Goal: Communication & Community: Answer question/provide support

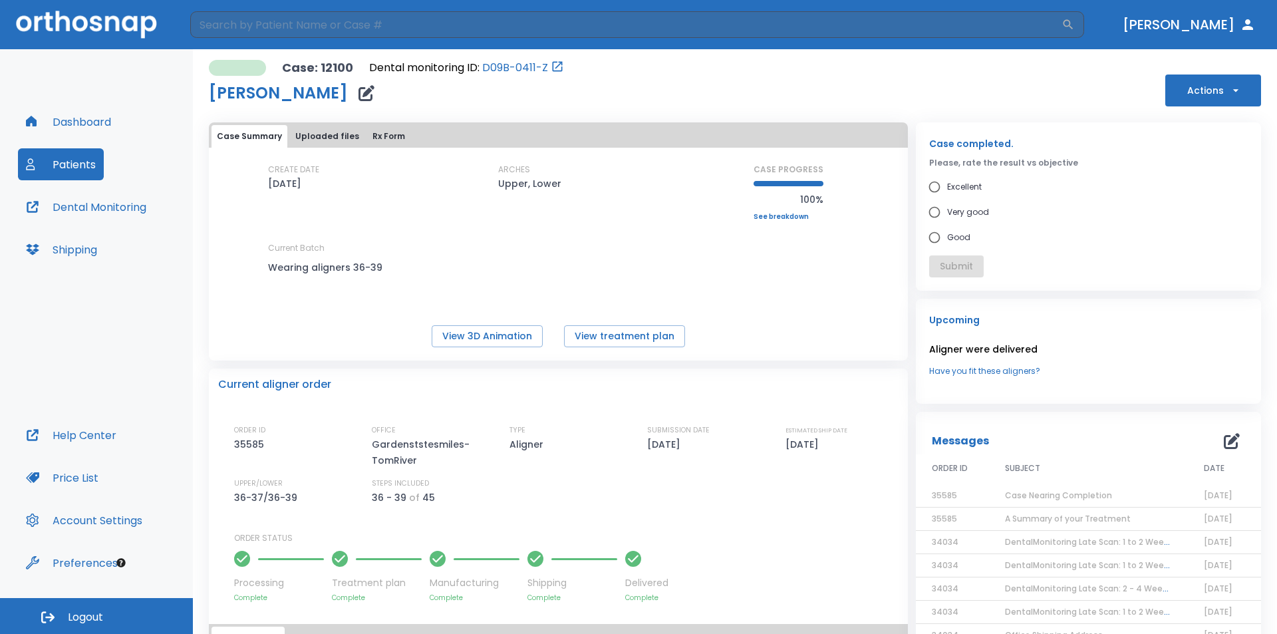
click at [1187, 94] on button "Actions" at bounding box center [1213, 90] width 96 height 32
click at [780, 302] on div at bounding box center [638, 317] width 1277 height 634
click at [1223, 439] on icon "button" at bounding box center [1231, 441] width 16 height 16
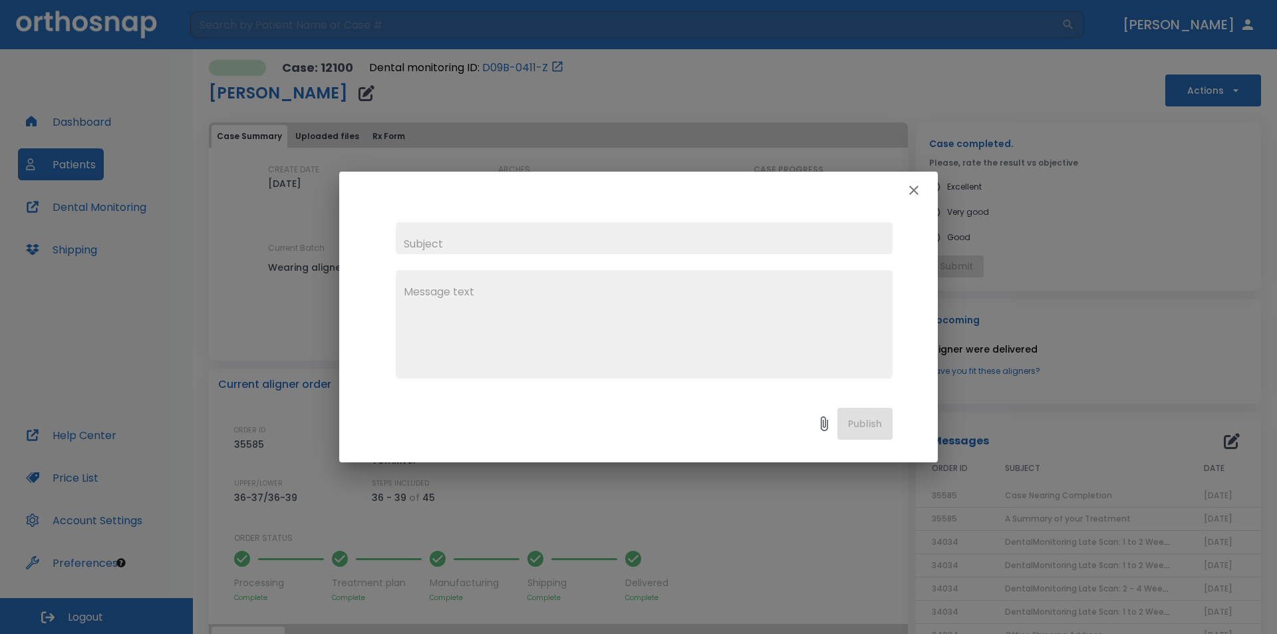
click at [521, 239] on input "text" at bounding box center [644, 238] width 497 height 32
type input "a"
type input "[PERSON_NAME]"
drag, startPoint x: 459, startPoint y: 305, endPoint x: 451, endPoint y: 302, distance: 7.8
click at [454, 303] on textarea at bounding box center [644, 330] width 481 height 92
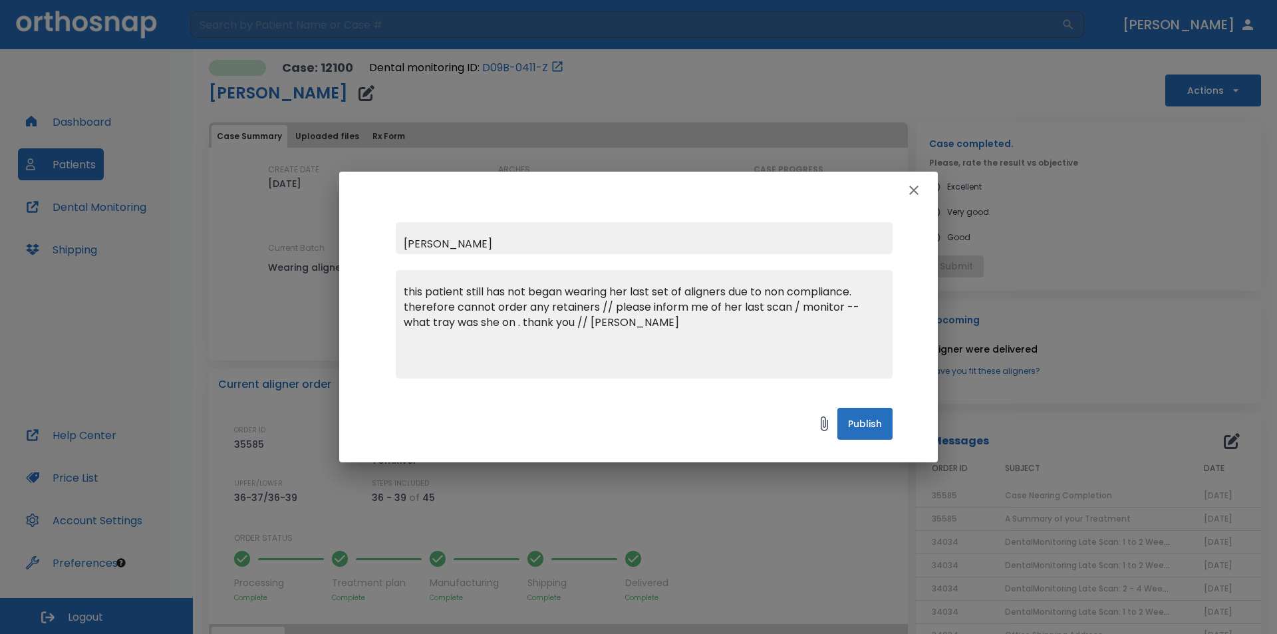
type textarea "this patient still has not began wearing her last set of aligners due to non co…"
click at [513, 239] on input "[PERSON_NAME]" at bounding box center [644, 238] width 497 height 32
type input "[PERSON_NAME] /case 12100"
click at [558, 293] on textarea "this patient still has not began wearing her last set of aligners due to non co…" at bounding box center [644, 330] width 481 height 92
click at [864, 291] on textarea "this patient still has not begun wearing her last set of aligners due to non co…" at bounding box center [644, 330] width 481 height 92
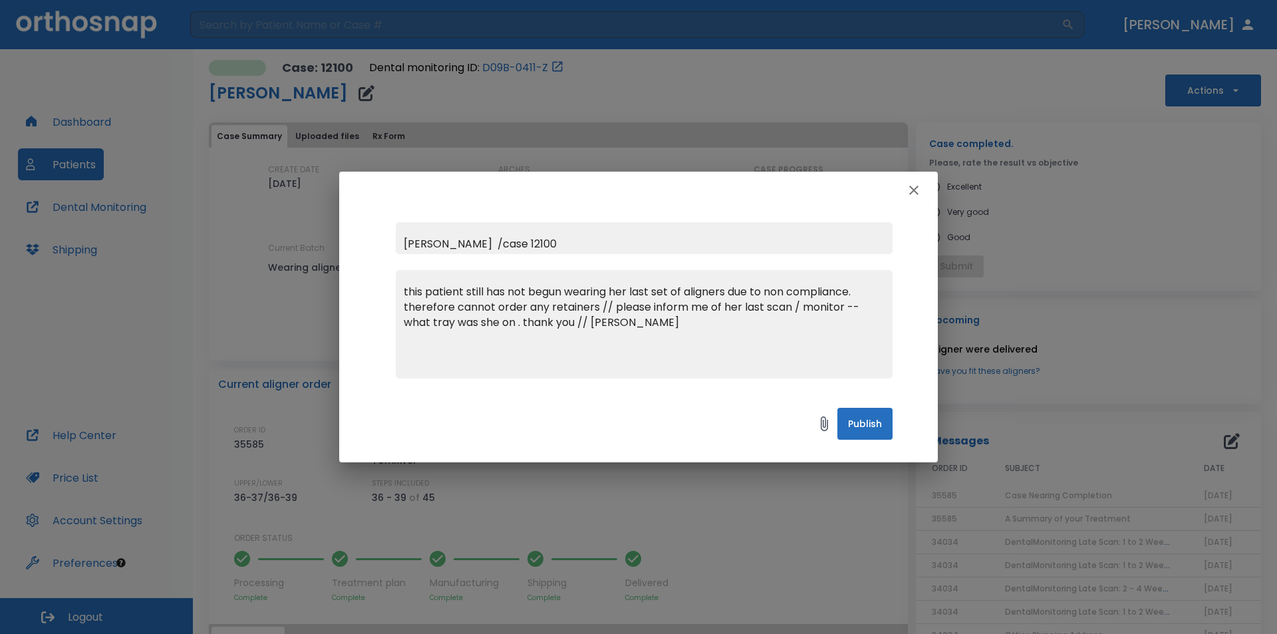
type textarea "this patient still has not begun wearing her last set of aligners due to non co…"
click at [858, 424] on button "Publish" at bounding box center [864, 424] width 55 height 32
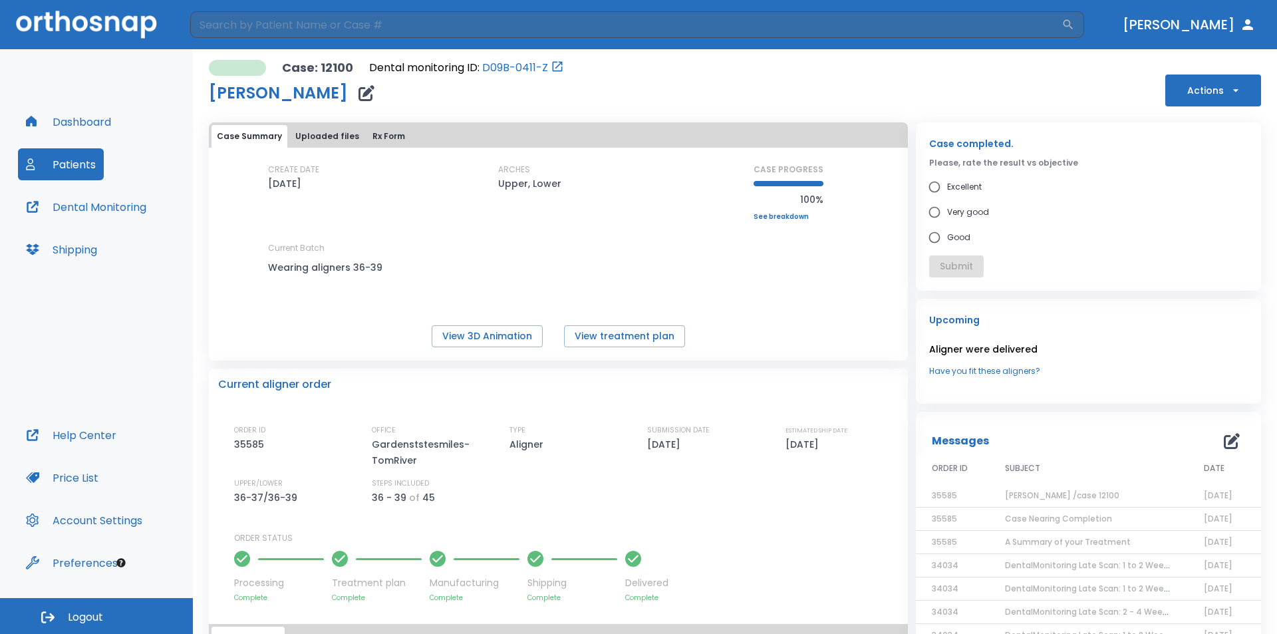
click at [68, 123] on button "Dashboard" at bounding box center [68, 122] width 101 height 32
